Goal: Task Accomplishment & Management: Manage account settings

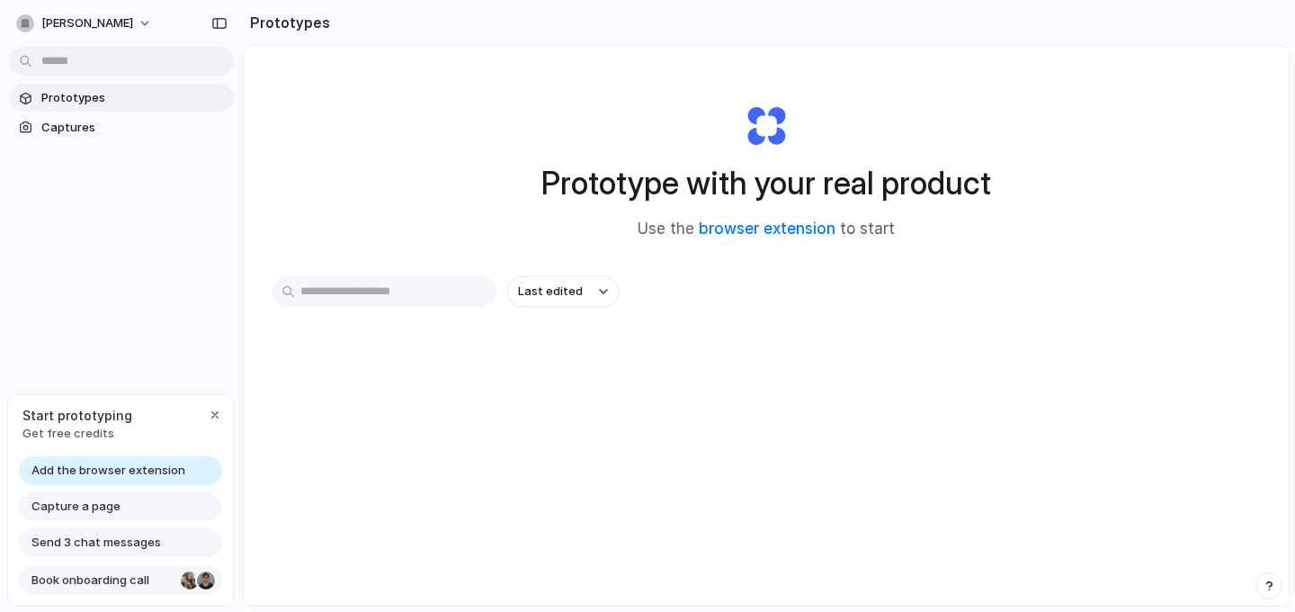
click at [202, 587] on div at bounding box center [206, 580] width 18 height 18
click at [708, 398] on div "Last edited" at bounding box center [766, 355] width 989 height 158
click at [105, 17] on span "[PERSON_NAME]" at bounding box center [87, 23] width 92 height 18
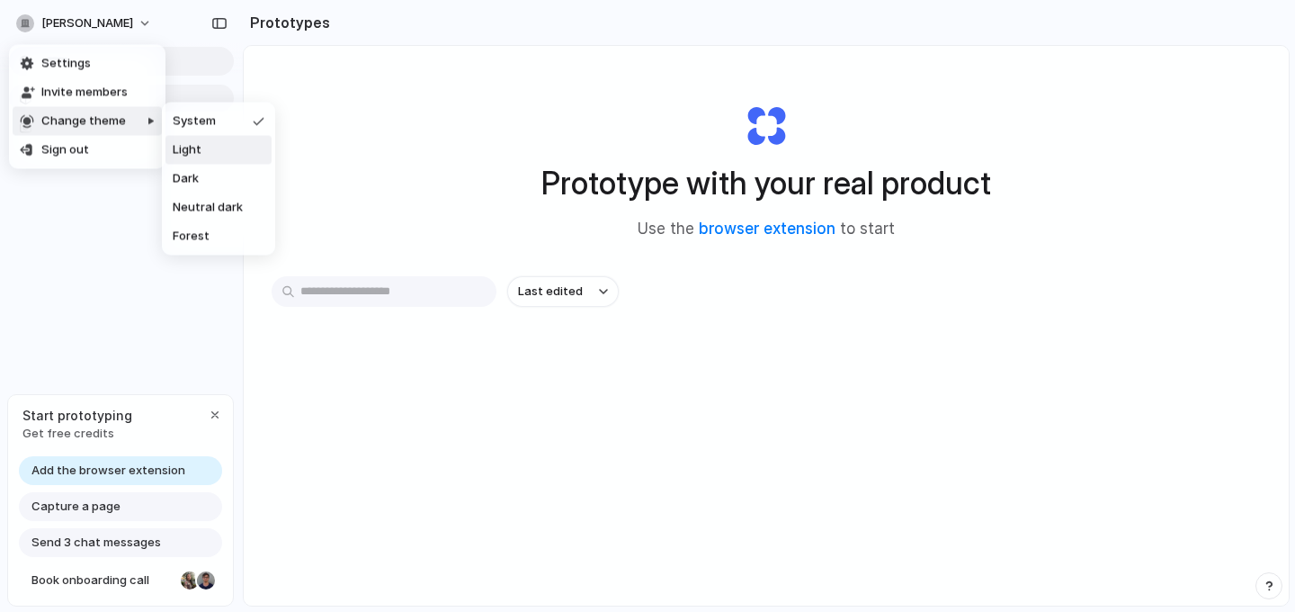
click at [178, 154] on span "Light" at bounding box center [187, 150] width 29 height 18
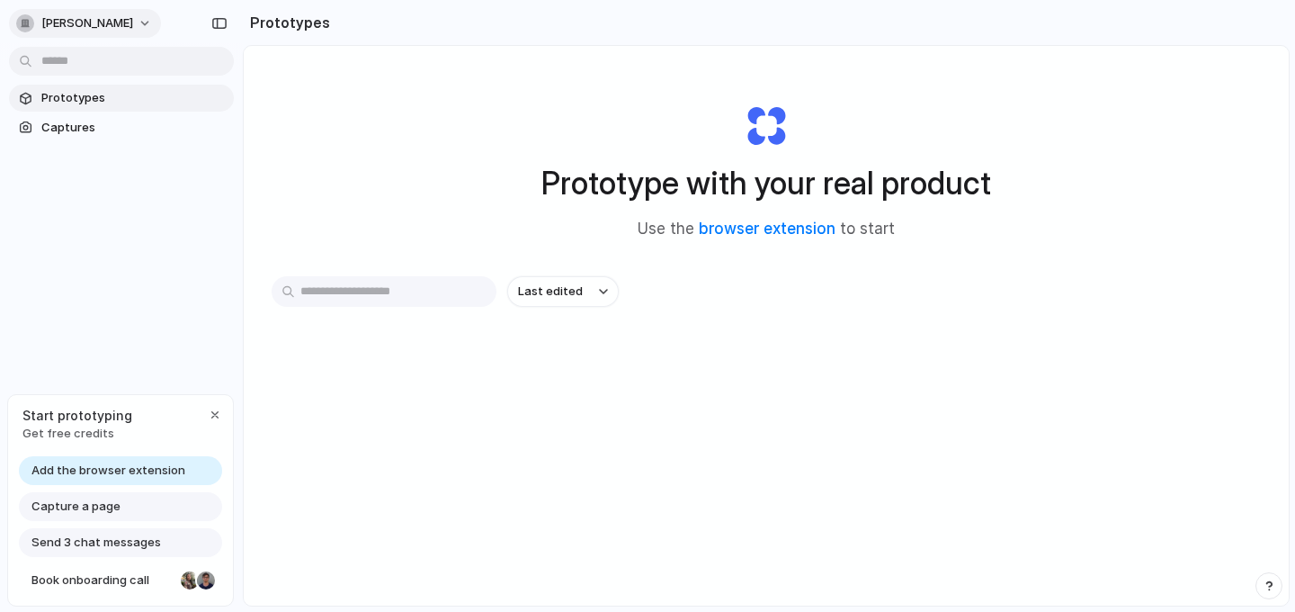
click at [121, 22] on span "[PERSON_NAME]" at bounding box center [87, 23] width 92 height 18
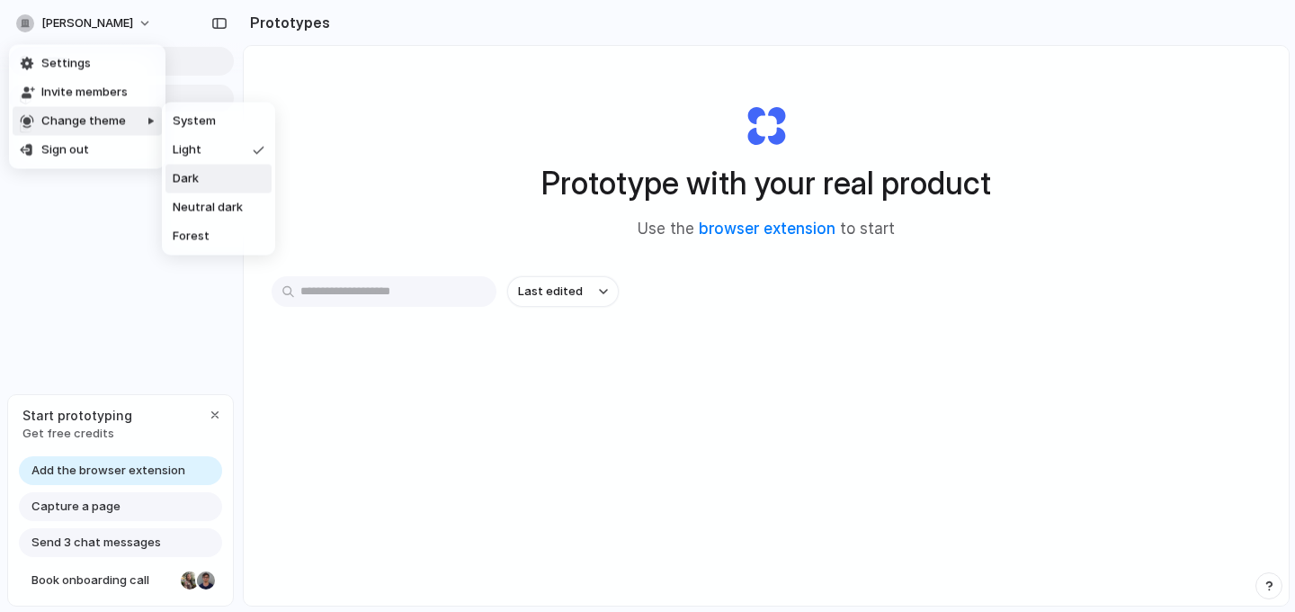
click at [221, 189] on li "Dark" at bounding box center [219, 179] width 106 height 29
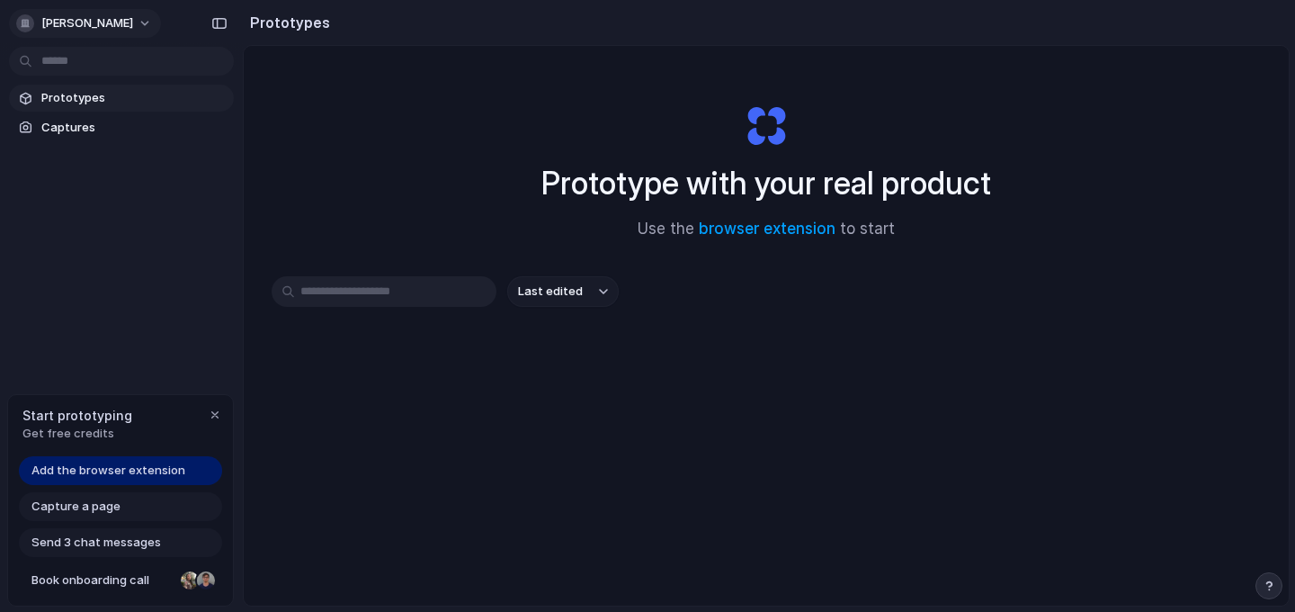
click at [85, 11] on button "[PERSON_NAME]" at bounding box center [85, 23] width 152 height 29
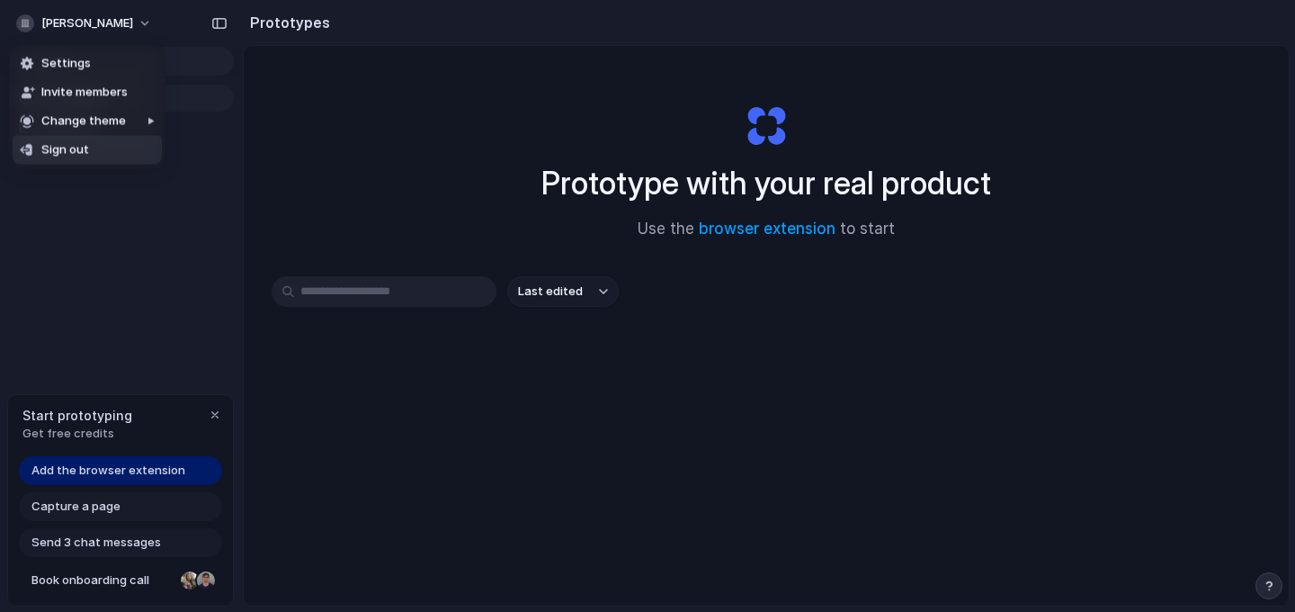
click at [76, 148] on span "Sign out" at bounding box center [65, 150] width 48 height 18
